Goal: Book appointment/travel/reservation

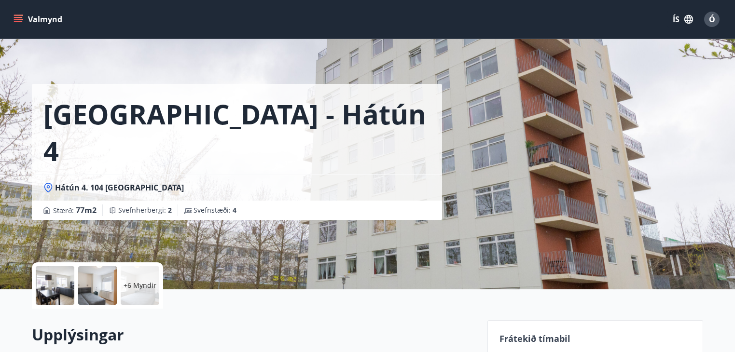
scroll to position [193, 0]
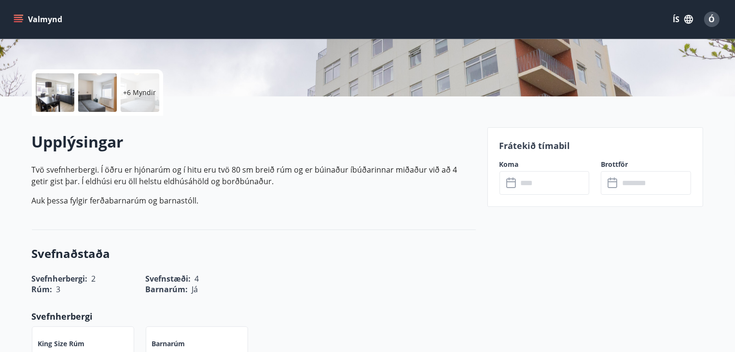
click at [23, 14] on button "Valmynd" at bounding box center [39, 19] width 55 height 17
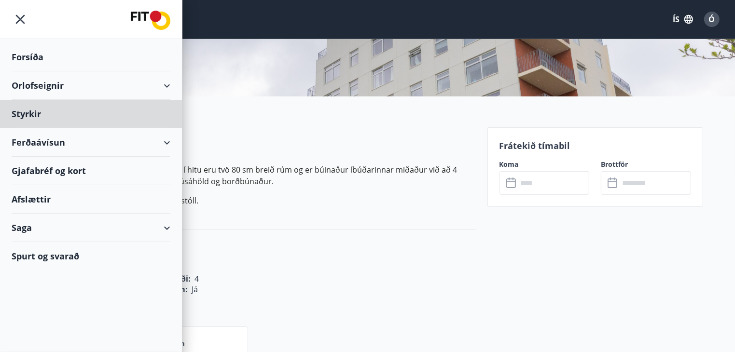
click at [34, 55] on div "Forsíða" at bounding box center [91, 57] width 159 height 28
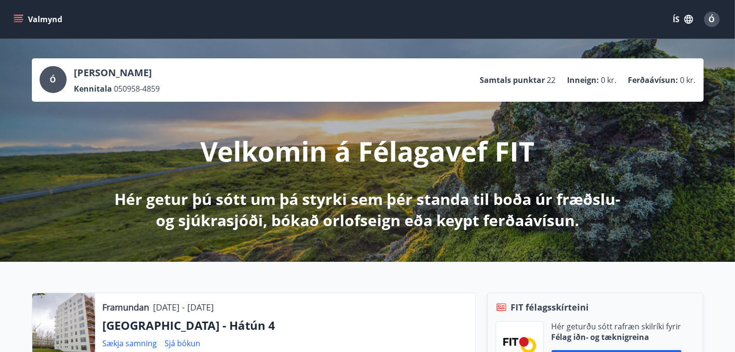
click at [27, 17] on button "Valmynd" at bounding box center [39, 19] width 55 height 17
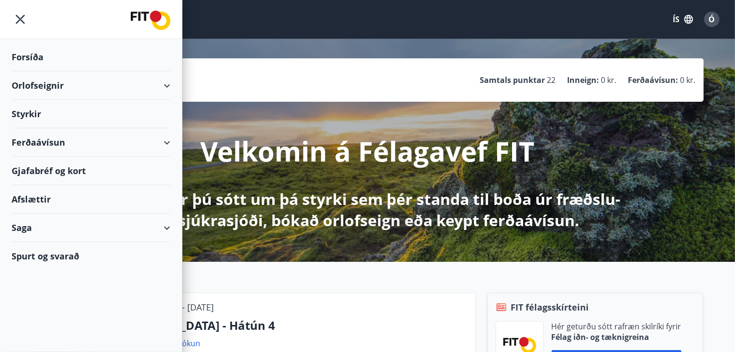
click at [64, 87] on div "Orlofseignir" at bounding box center [91, 85] width 159 height 28
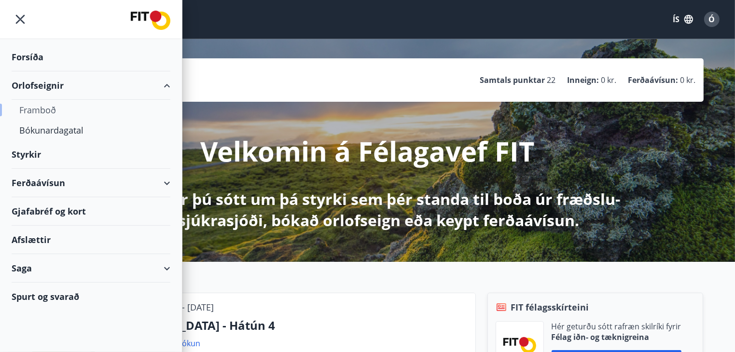
click at [43, 107] on div "Framboð" at bounding box center [90, 110] width 143 height 20
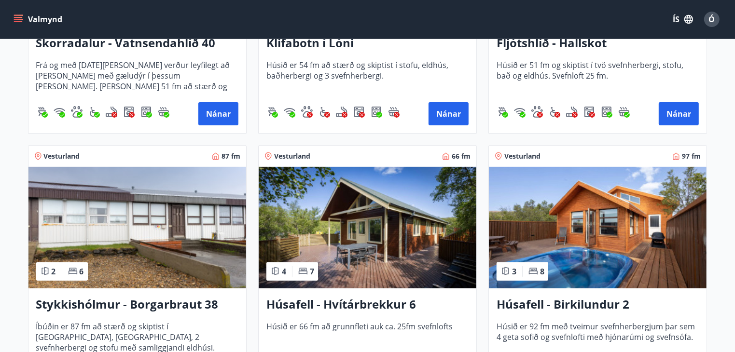
scroll to position [482, 0]
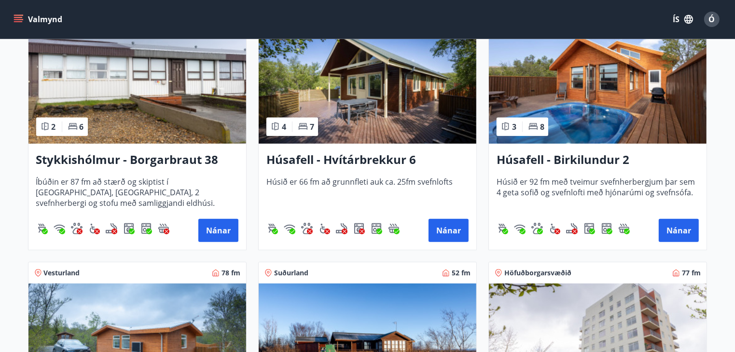
click at [570, 323] on img at bounding box center [598, 345] width 218 height 122
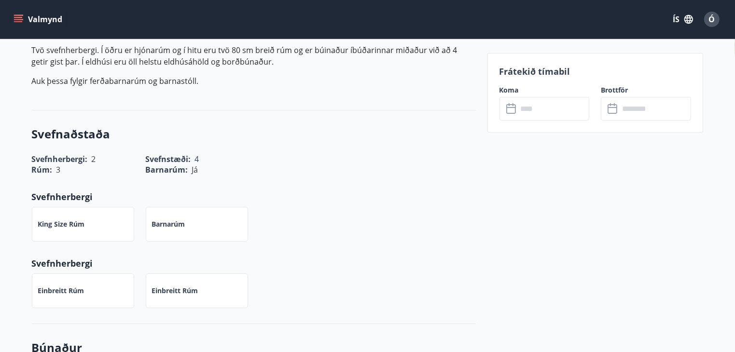
scroll to position [338, 0]
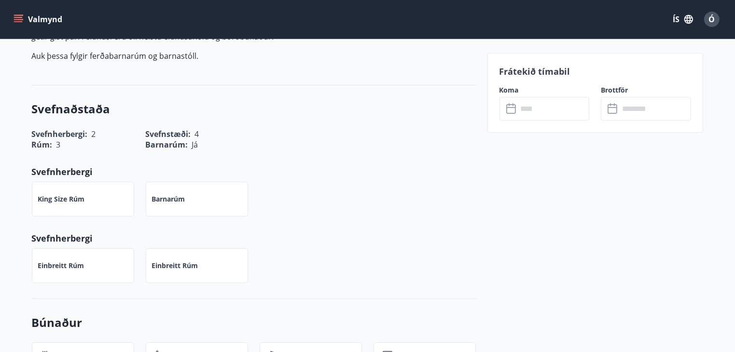
click at [511, 110] on icon at bounding box center [512, 109] width 12 height 12
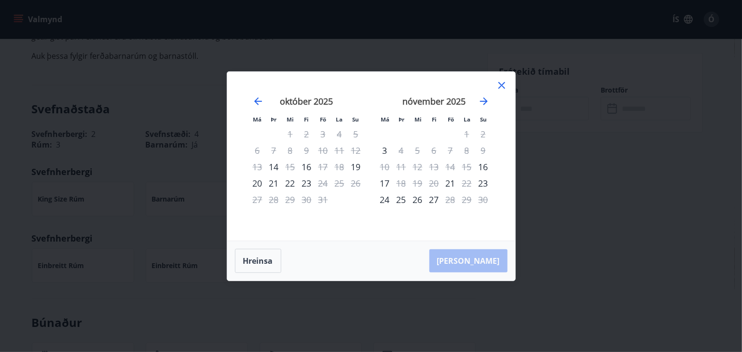
click at [616, 132] on div "Má Þr Mi Fi Fö La Su Má Þr Mi Fi Fö La Su [DATE] 1 2 3 4 5 6 7 8 9 10 11 12 13 …" at bounding box center [371, 176] width 742 height 352
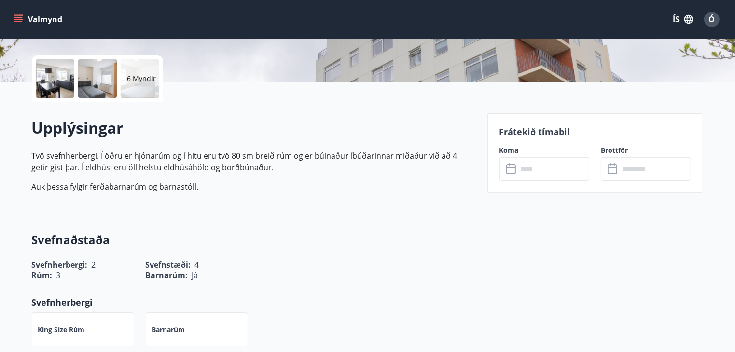
scroll to position [193, 0]
